Goal: Information Seeking & Learning: Learn about a topic

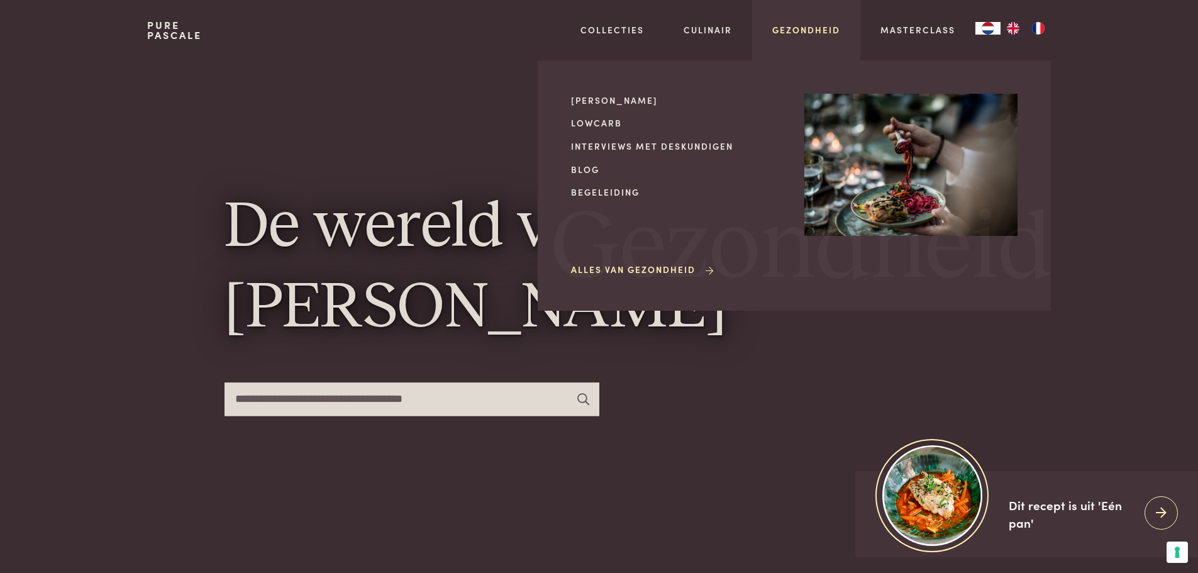
click at [806, 28] on link "Gezondheid" at bounding box center [806, 29] width 68 height 13
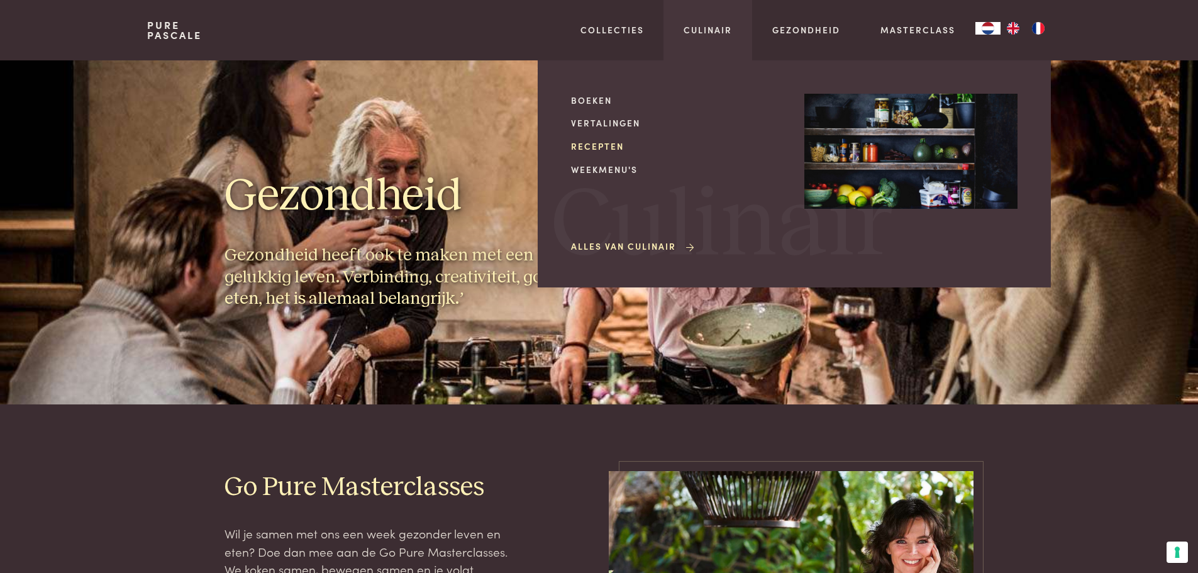
click at [598, 148] on link "Recepten" at bounding box center [677, 146] width 213 height 13
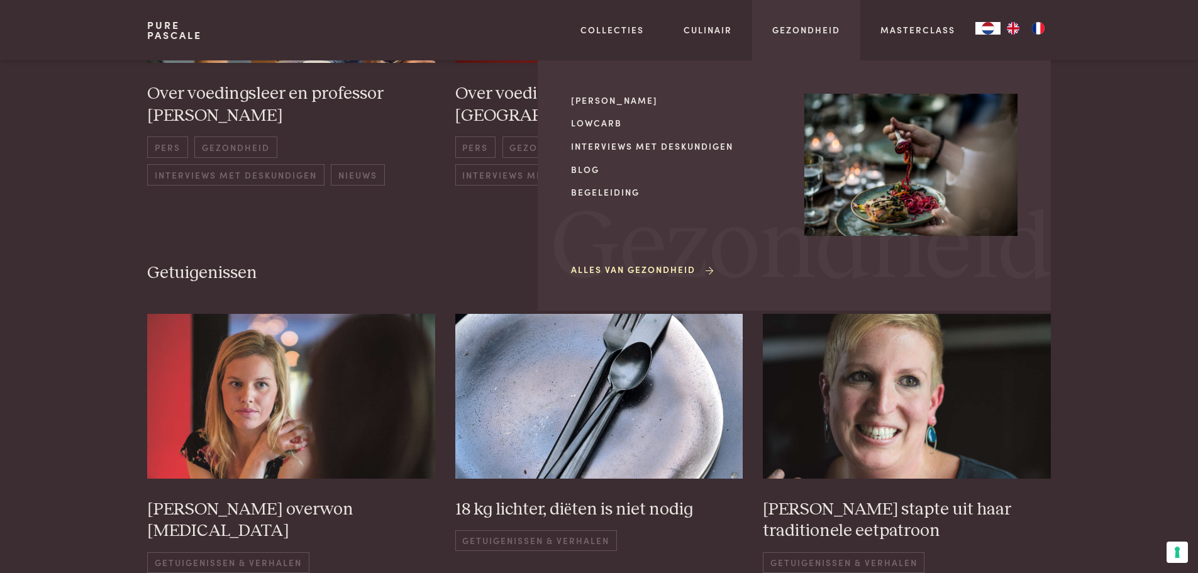
scroll to position [1698, 0]
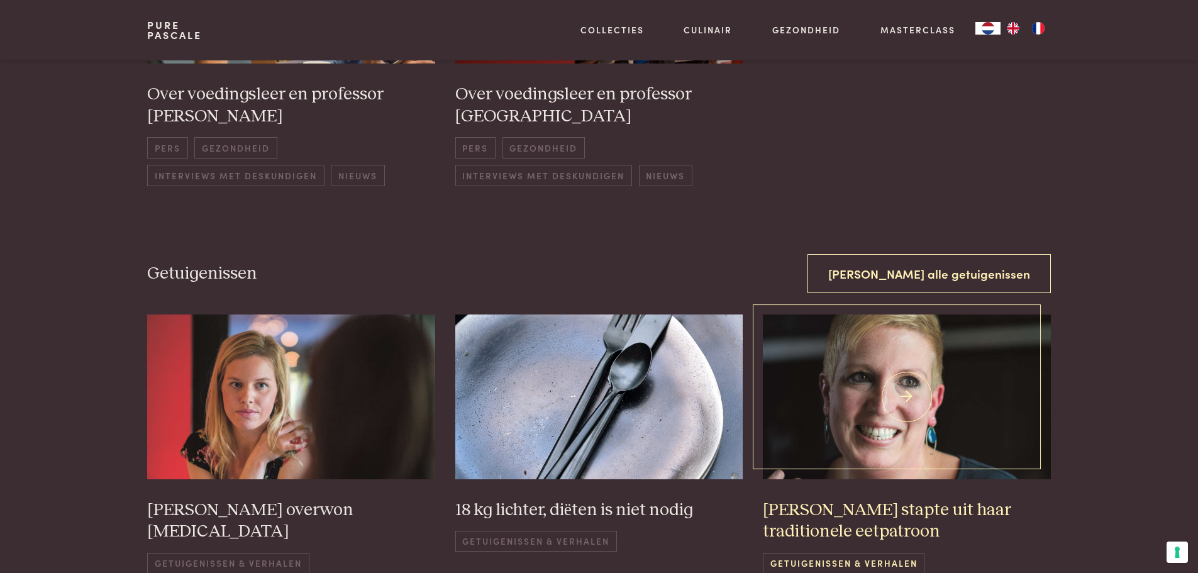
click at [859, 521] on h3 "[PERSON_NAME] stapte uit haar traditionele eetpatroon" at bounding box center [907, 520] width 288 height 43
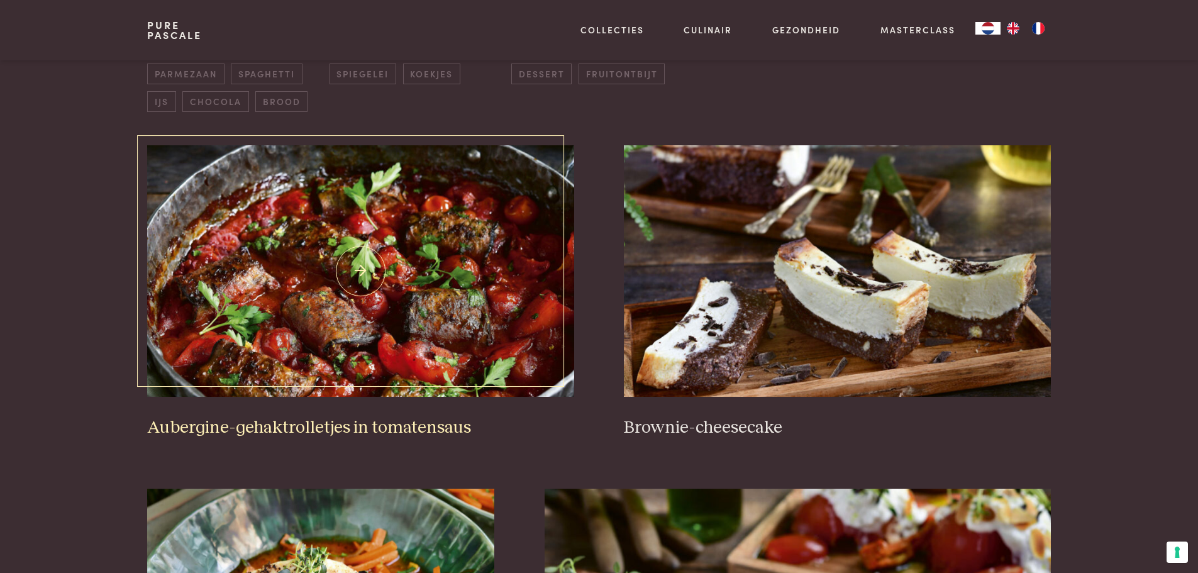
scroll to position [629, 0]
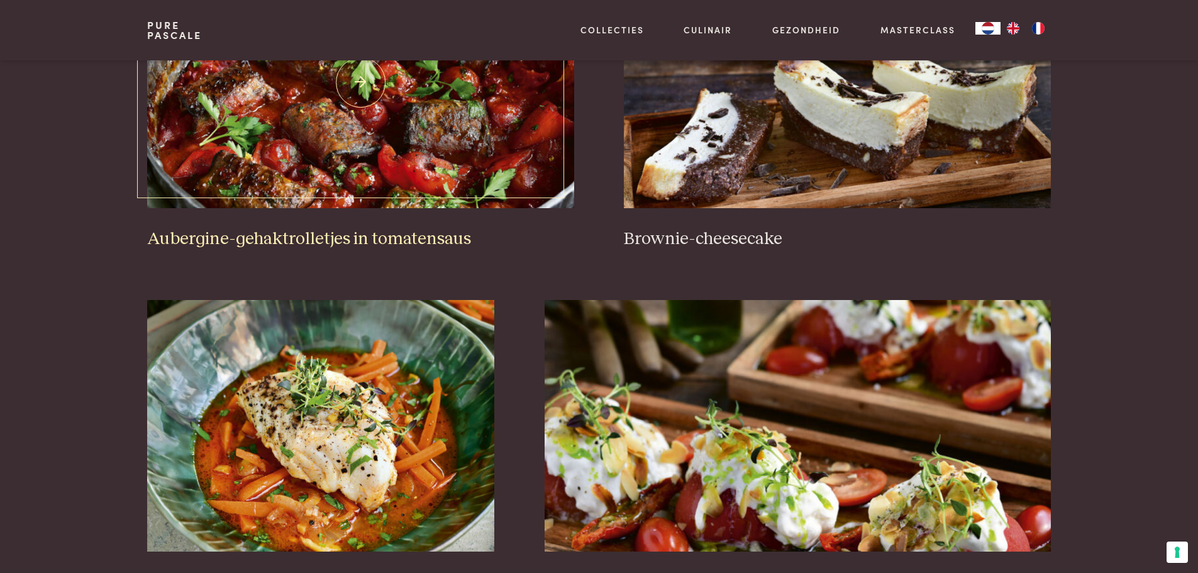
click at [405, 155] on img at bounding box center [360, 83] width 426 height 252
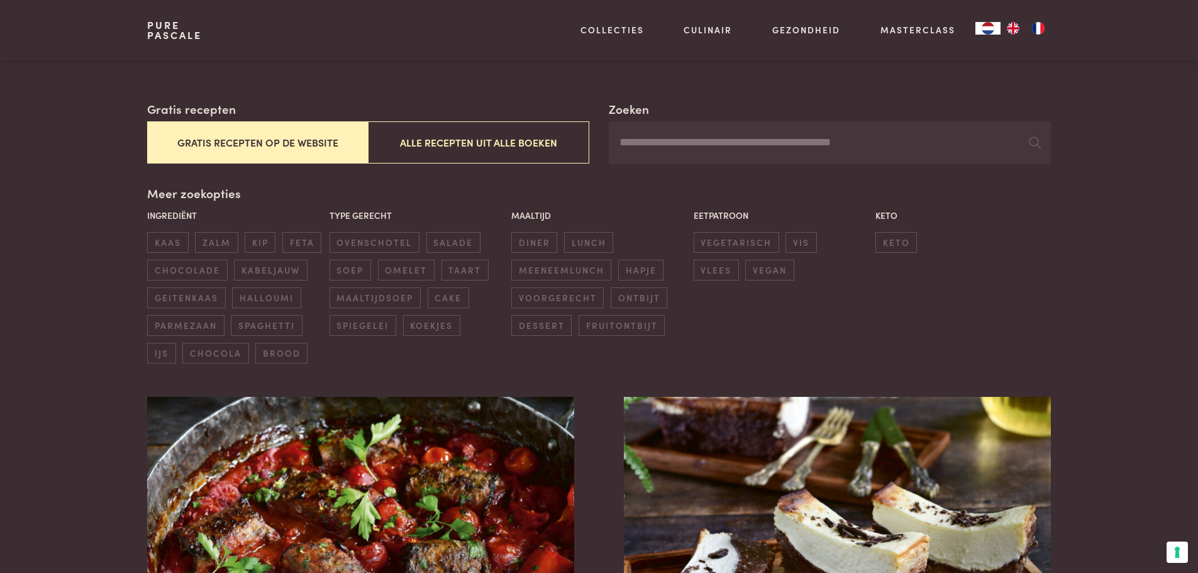
scroll to position [0, 0]
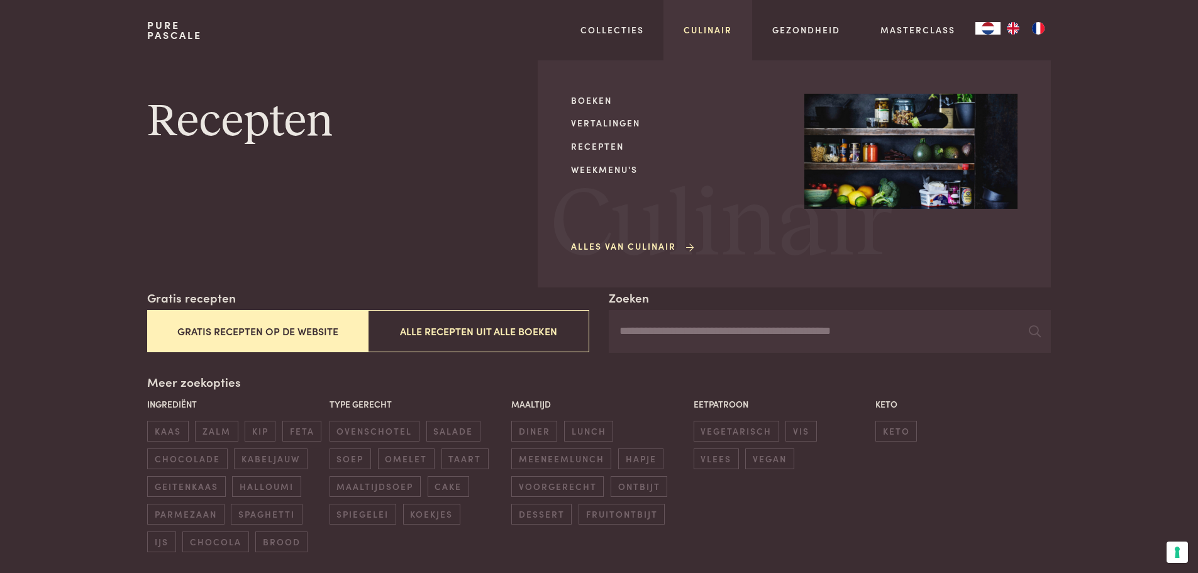
click at [708, 28] on link "Culinair" at bounding box center [708, 29] width 48 height 13
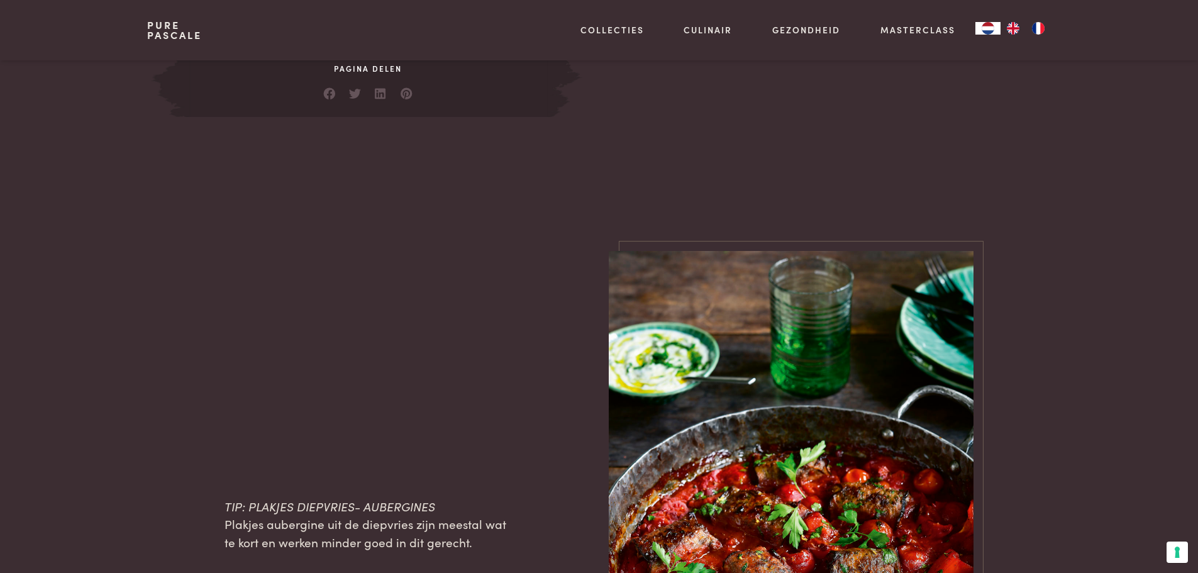
scroll to position [1006, 0]
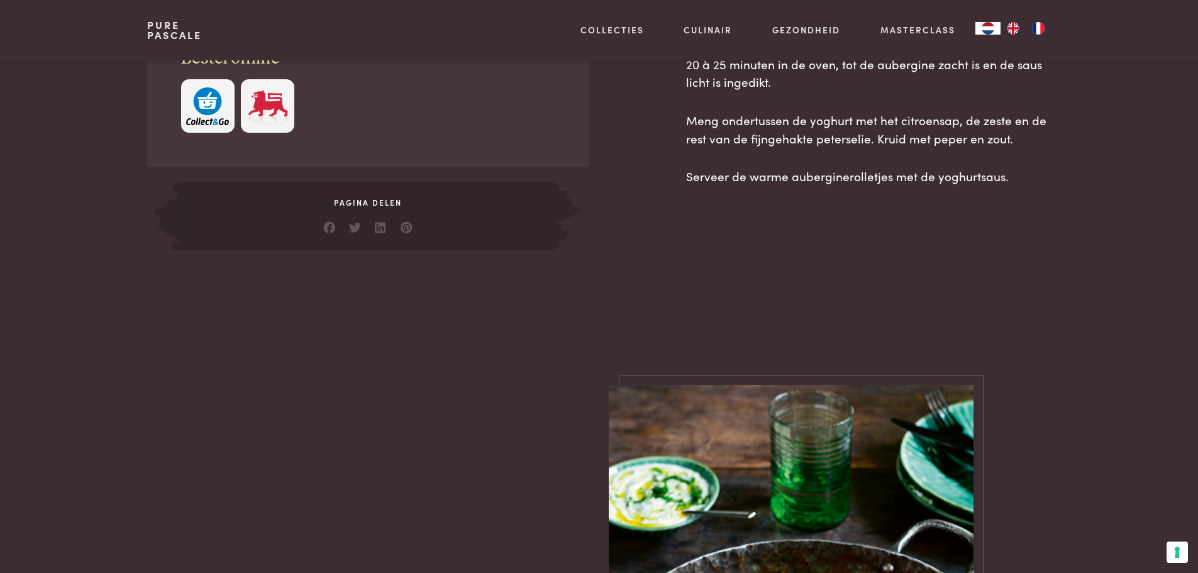
drag, startPoint x: 474, startPoint y: 128, endPoint x: 496, endPoint y: 121, distance: 22.5
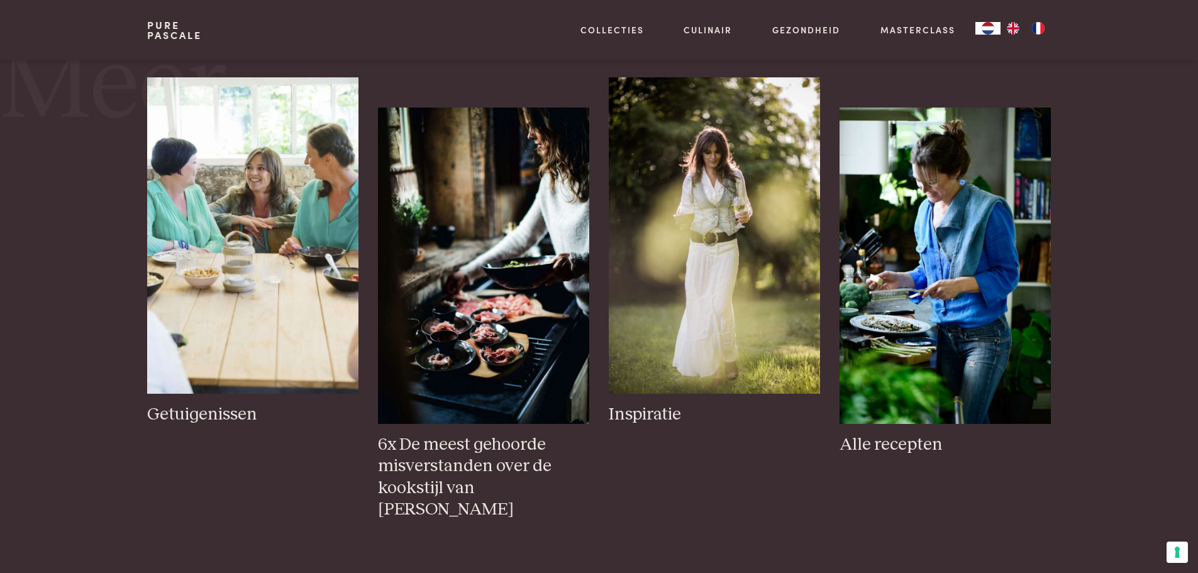
scroll to position [2202, 0]
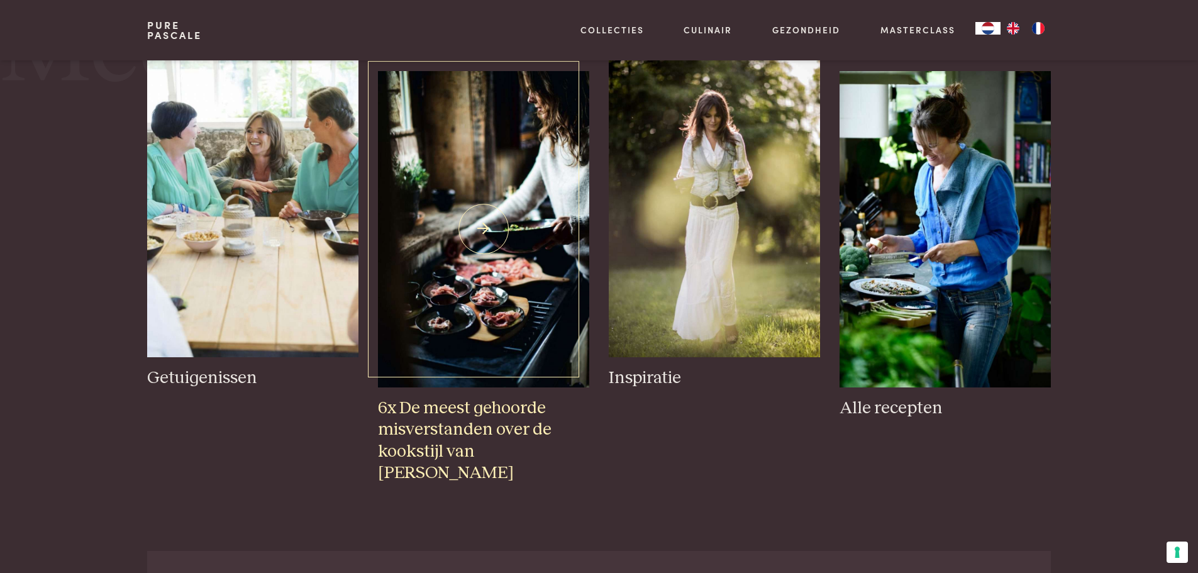
click at [518, 423] on h3 "6x De meest gehoorde misverstanden over de kookstijl van Pascale Naessens" at bounding box center [483, 441] width 211 height 87
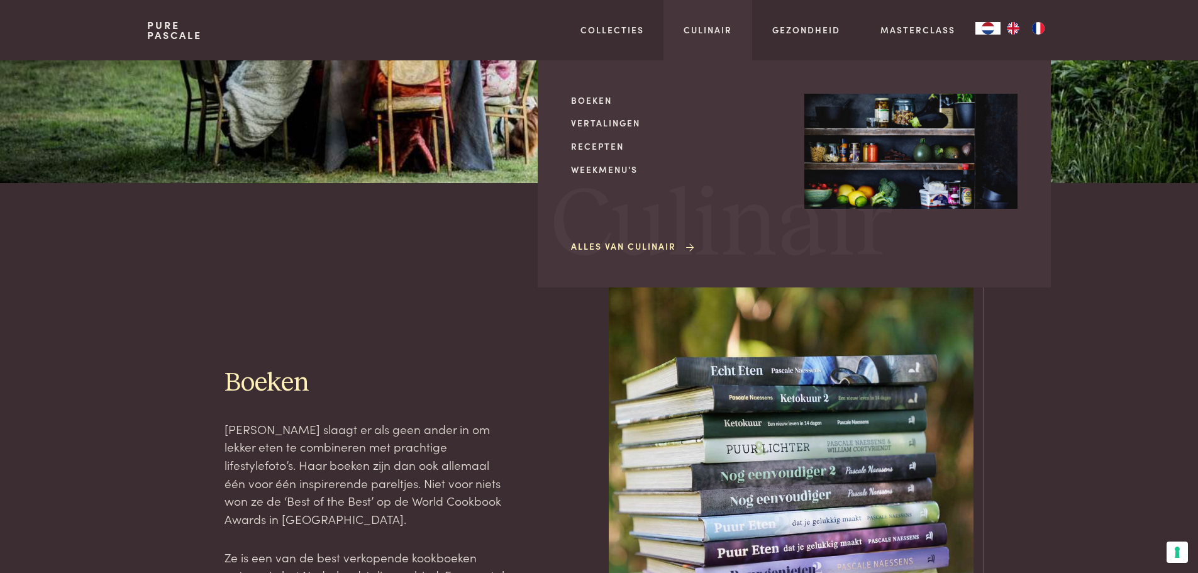
scroll to position [0, 0]
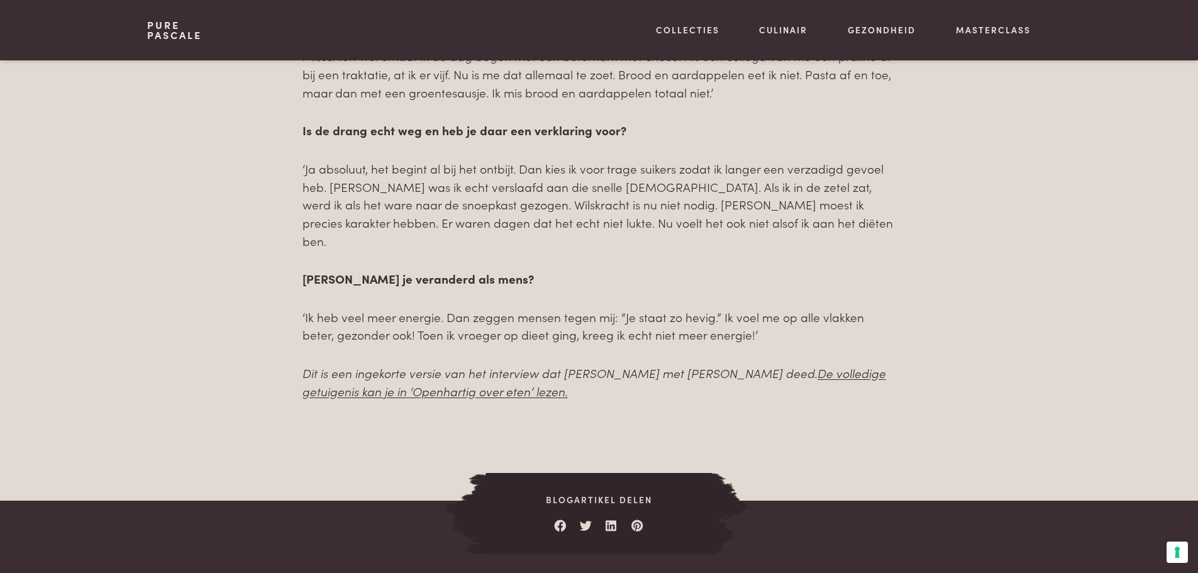
scroll to position [2579, 0]
